Goal: Task Accomplishment & Management: Use online tool/utility

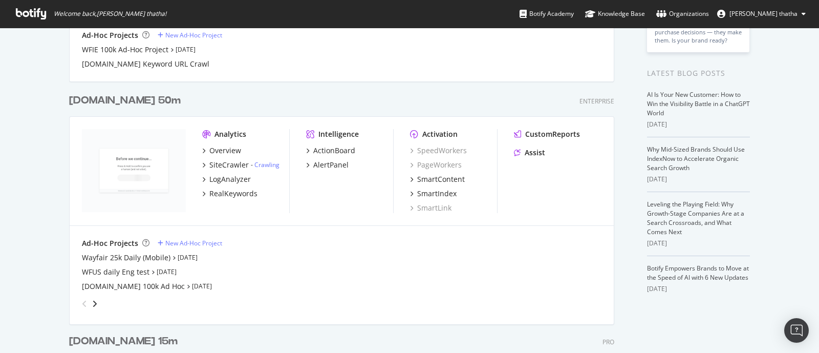
scroll to position [192, 0]
click at [120, 288] on div "[DOMAIN_NAME] 100k Ad Hoc" at bounding box center [133, 286] width 103 height 10
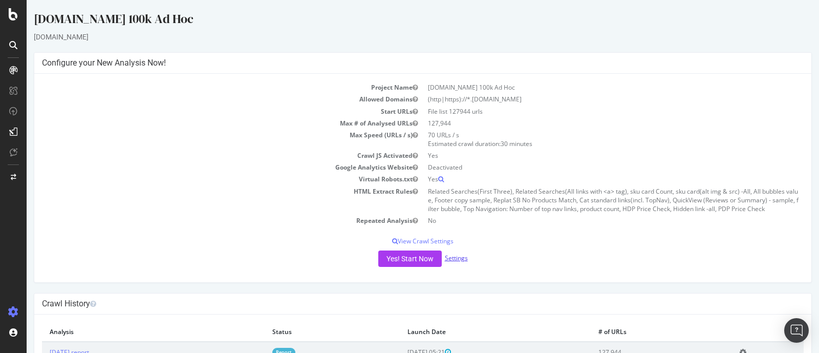
click at [450, 260] on link "Settings" at bounding box center [456, 258] width 23 height 9
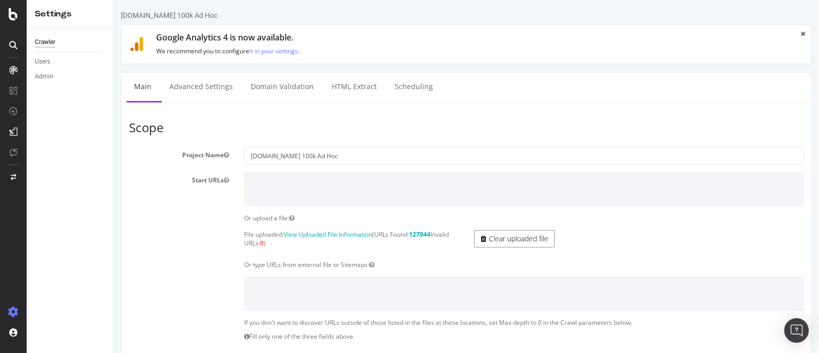
click at [510, 239] on link "Clear uploaded file" at bounding box center [514, 238] width 81 height 17
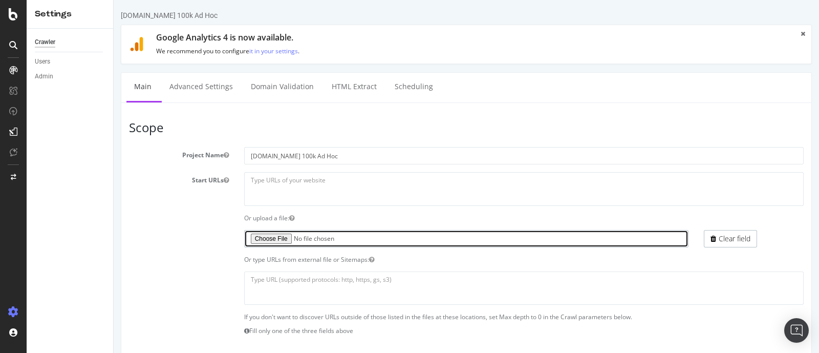
click at [284, 238] on input "file" at bounding box center [466, 238] width 445 height 17
type input "C:\fakepath\missing_roadsign (2).txt"
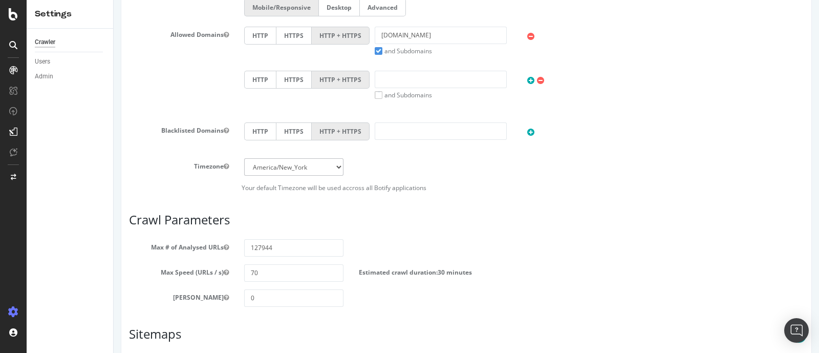
scroll to position [448, 0]
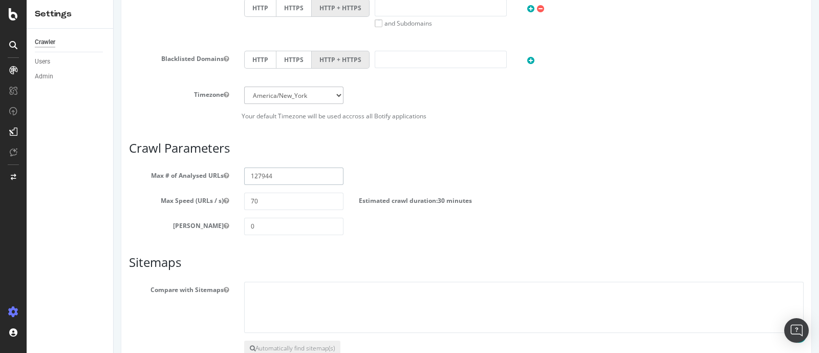
drag, startPoint x: 280, startPoint y: 174, endPoint x: 213, endPoint y: 174, distance: 67.1
click at [213, 174] on div "Max # of Analysed URLs 127944" at bounding box center [466, 175] width 690 height 17
paste input "30"
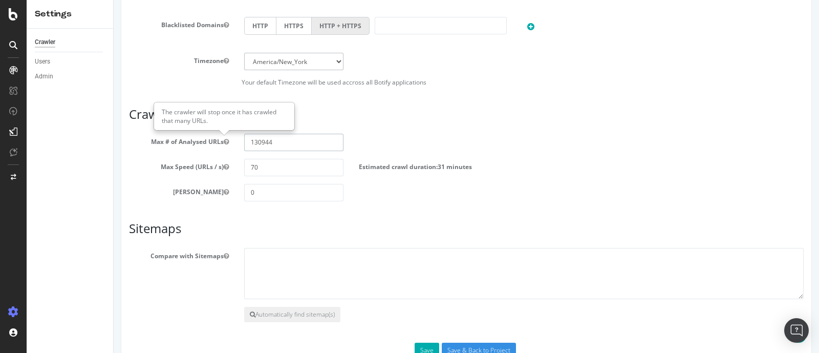
scroll to position [510, 0]
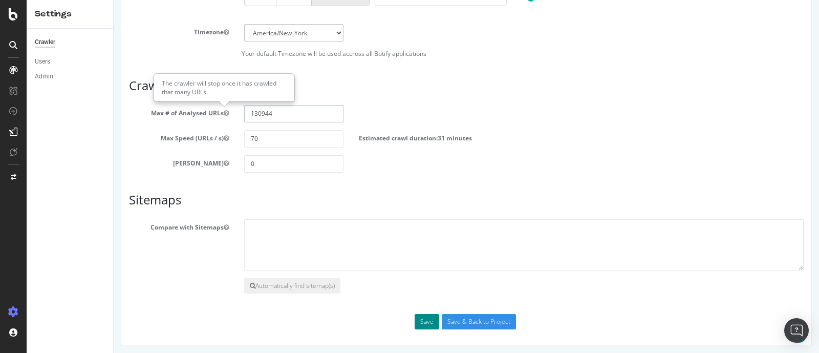
type input "130944"
click at [424, 321] on button "Save" at bounding box center [427, 321] width 25 height 15
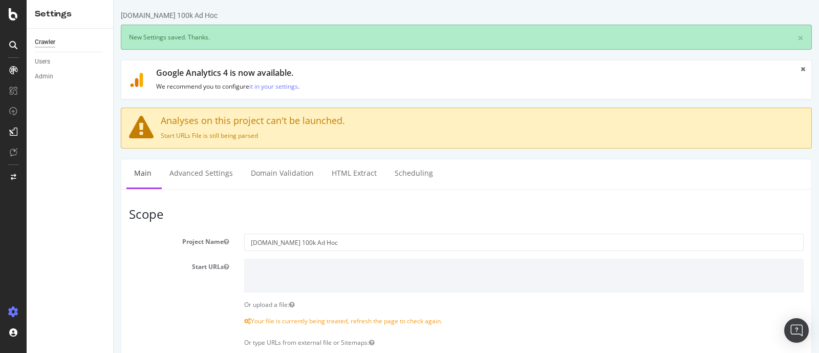
scroll to position [0, 0]
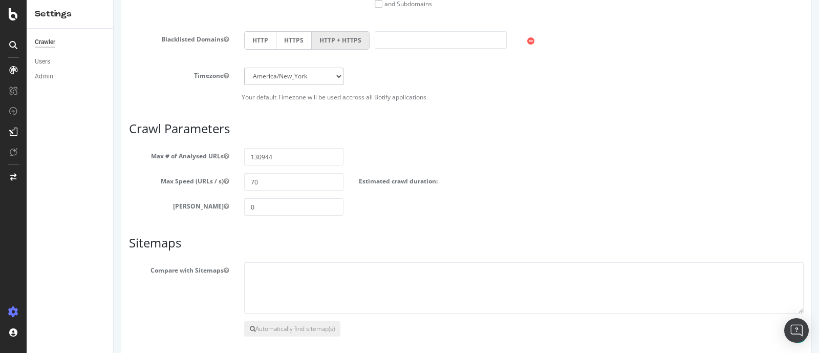
scroll to position [558, 0]
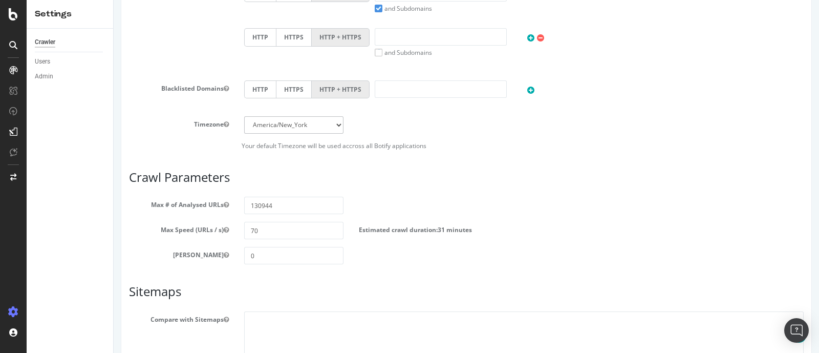
scroll to position [560, 0]
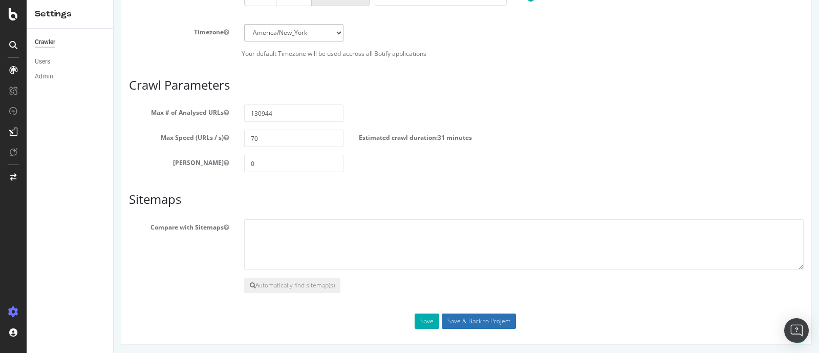
click at [495, 319] on input "Save & Back to Project" at bounding box center [479, 320] width 74 height 15
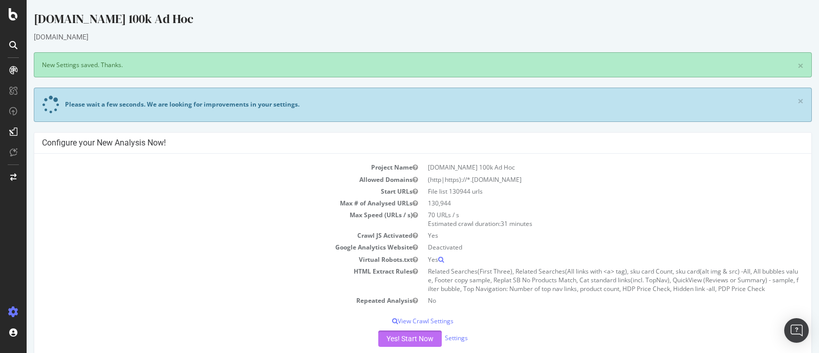
click at [408, 341] on button "Yes! Start Now" at bounding box center [410, 338] width 64 height 16
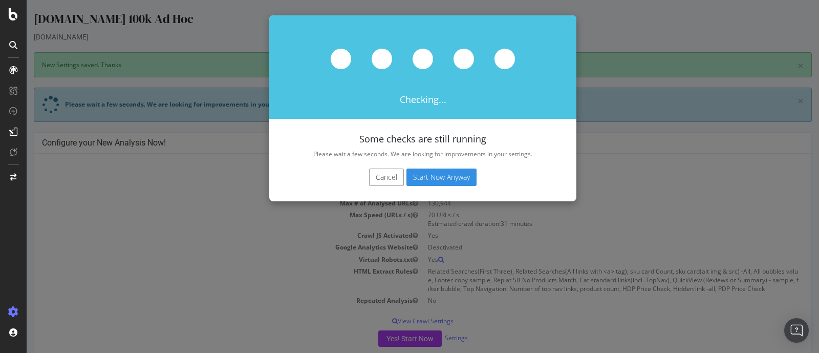
click at [449, 176] on button "Start Now Anyway" at bounding box center [442, 176] width 70 height 17
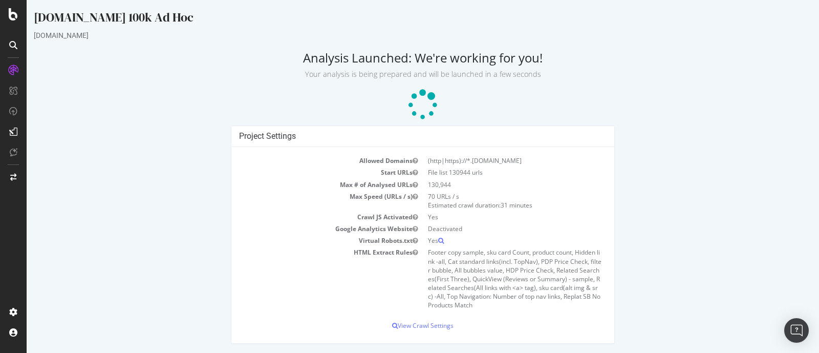
scroll to position [2, 0]
